Goal: Find specific page/section: Find specific page/section

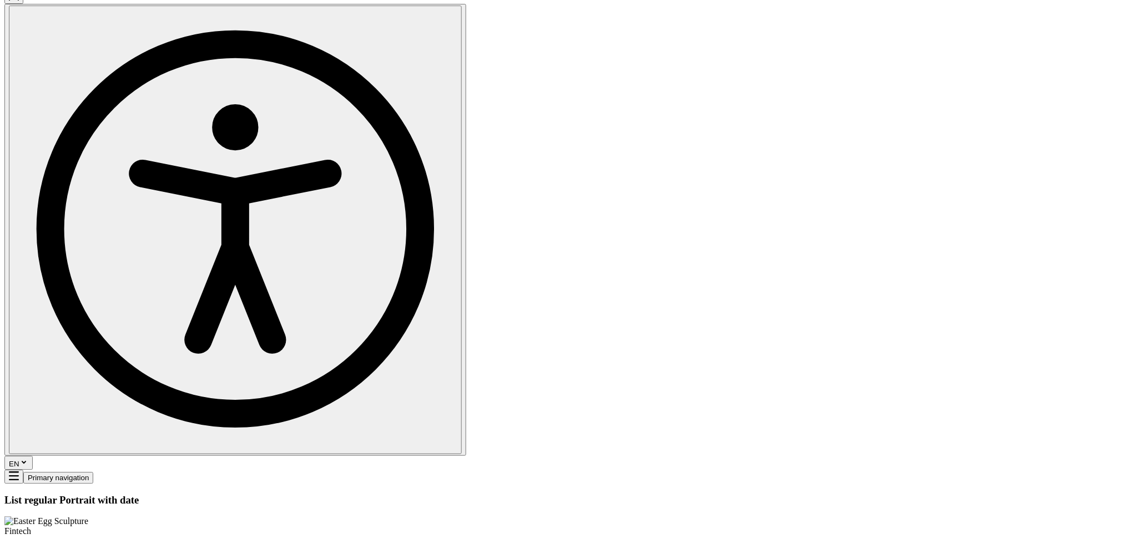
scroll to position [813, 0]
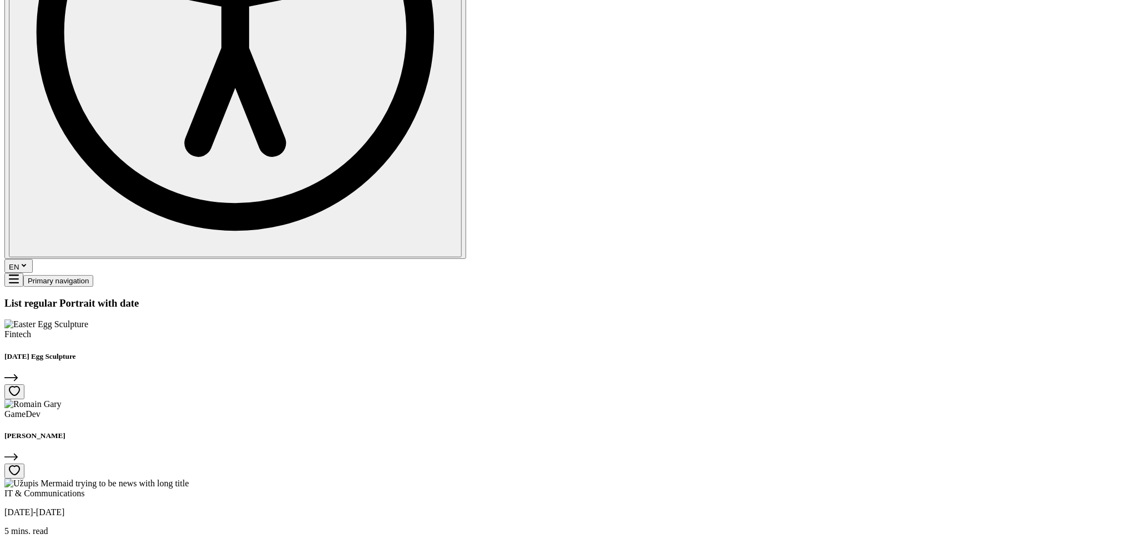
scroll to position [1110, 0]
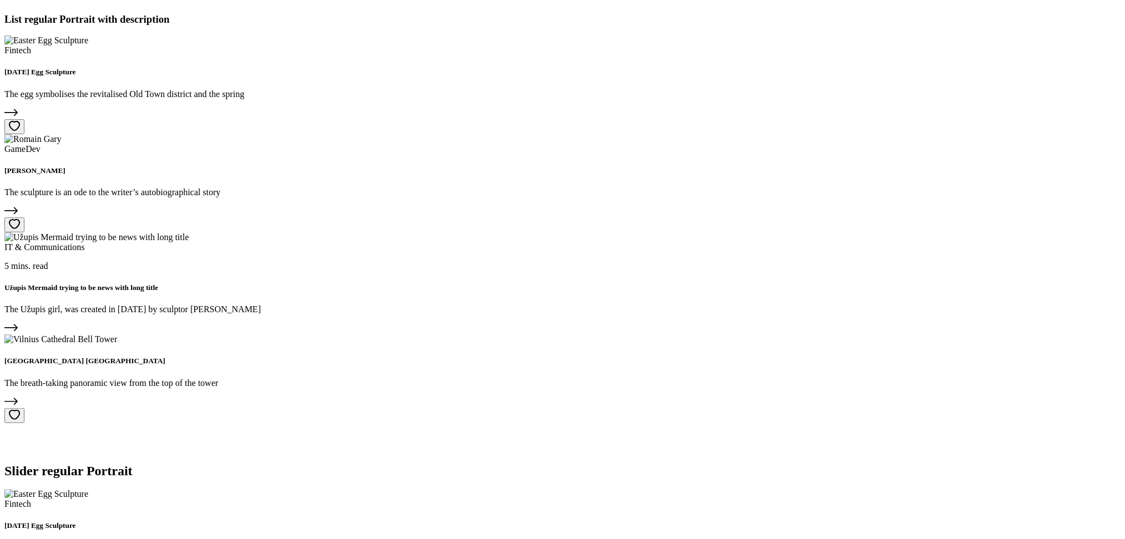
scroll to position [1775, 0]
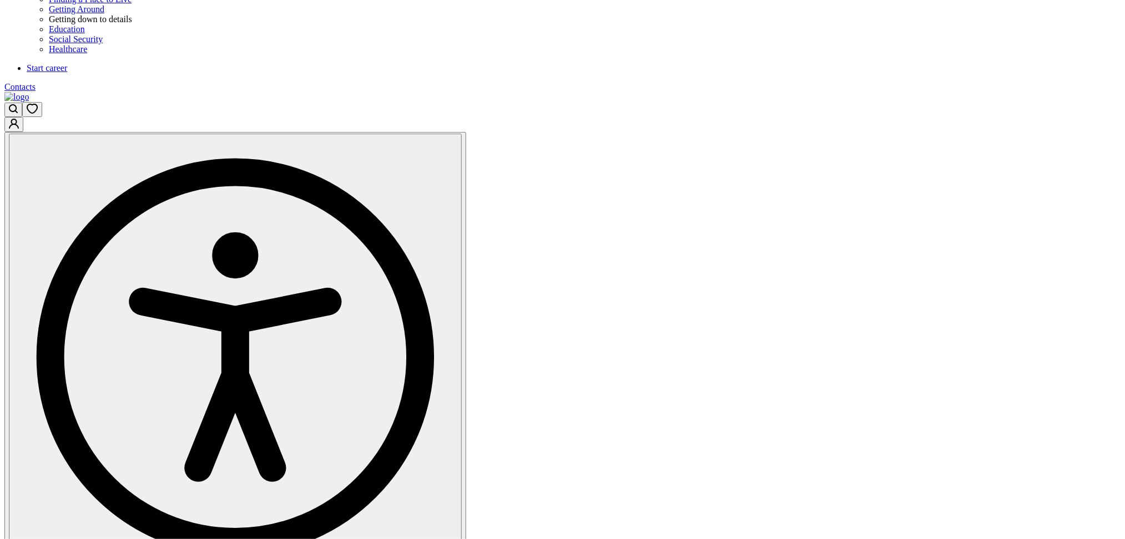
scroll to position [666, 0]
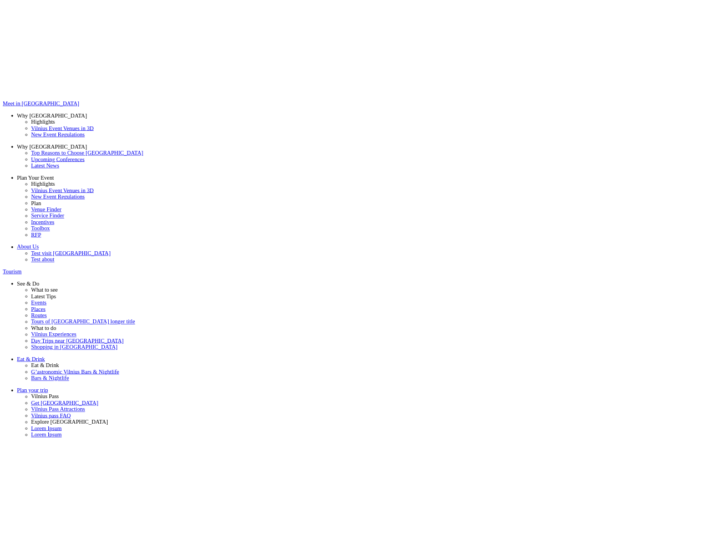
scroll to position [666, 0]
